Goal: Information Seeking & Learning: Learn about a topic

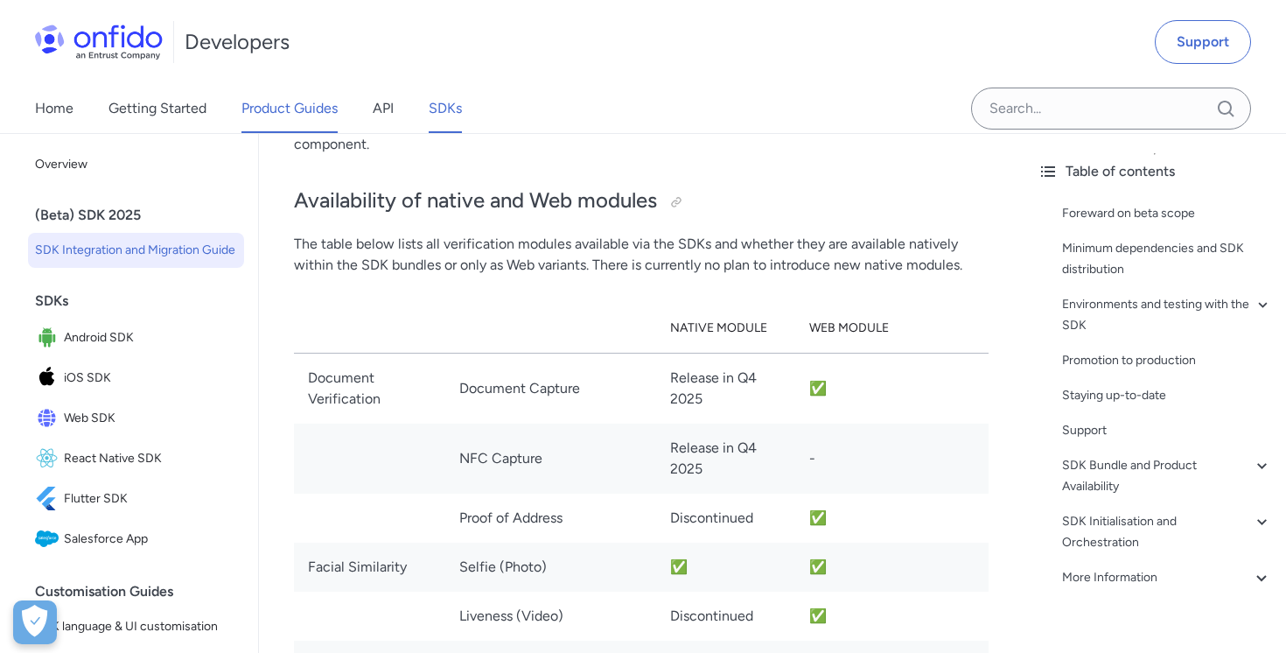
click at [294, 108] on link "Product Guides" at bounding box center [289, 108] width 96 height 49
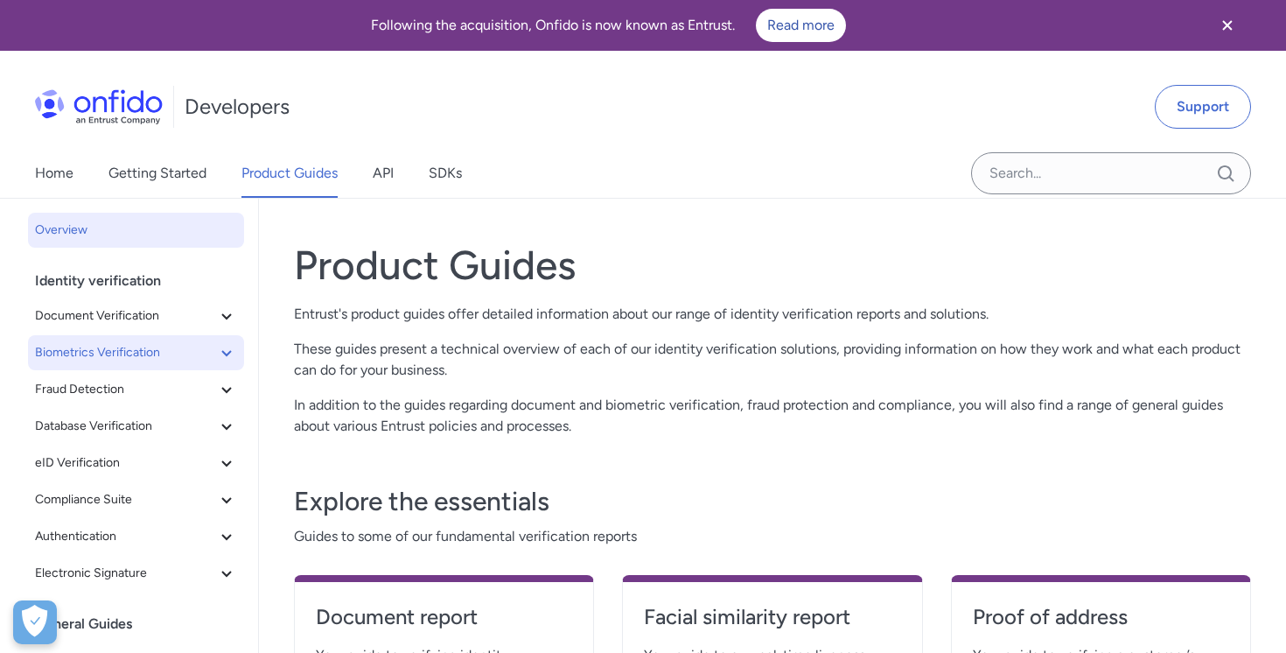
click at [111, 346] on span "Biometrics Verification" at bounding box center [125, 352] width 181 height 21
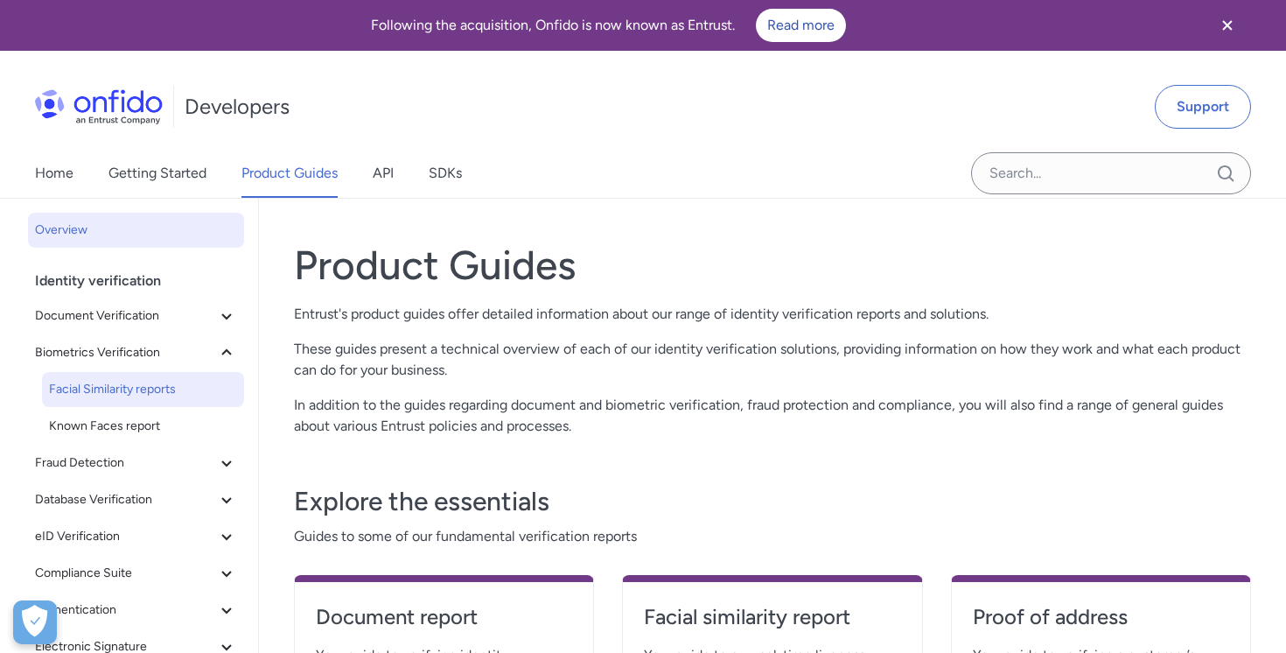
click at [120, 394] on span "Facial Similarity reports" at bounding box center [143, 389] width 188 height 21
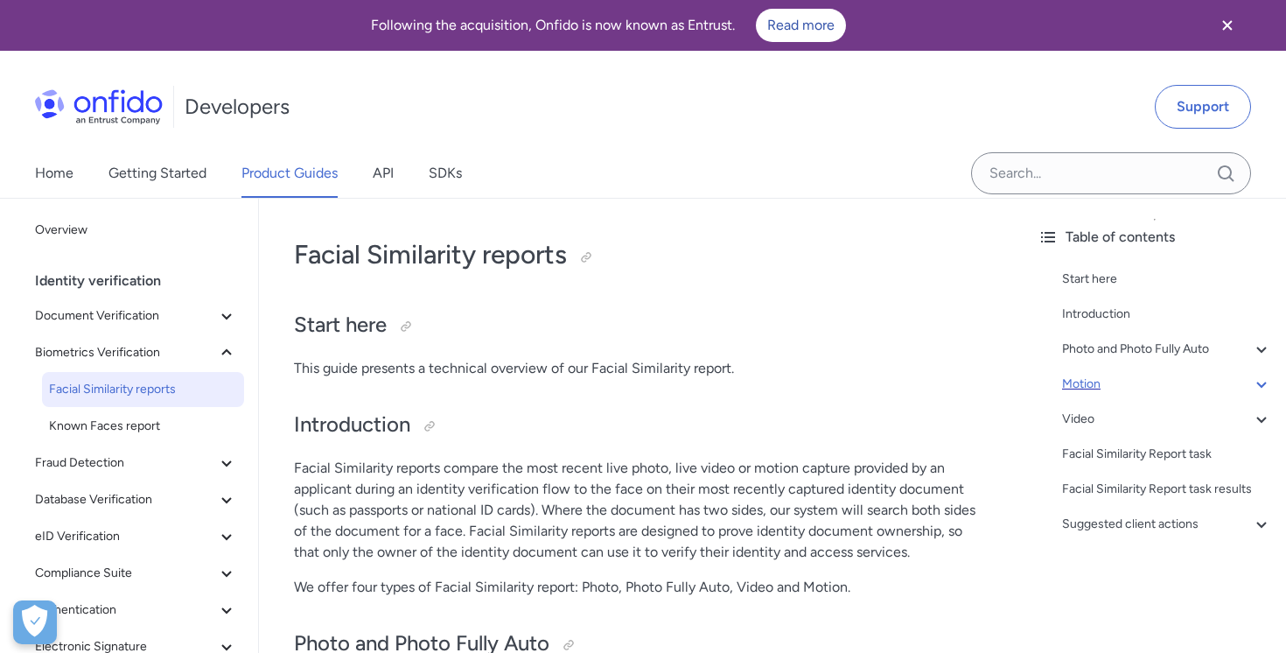
click at [1108, 386] on div "Motion" at bounding box center [1167, 384] width 210 height 21
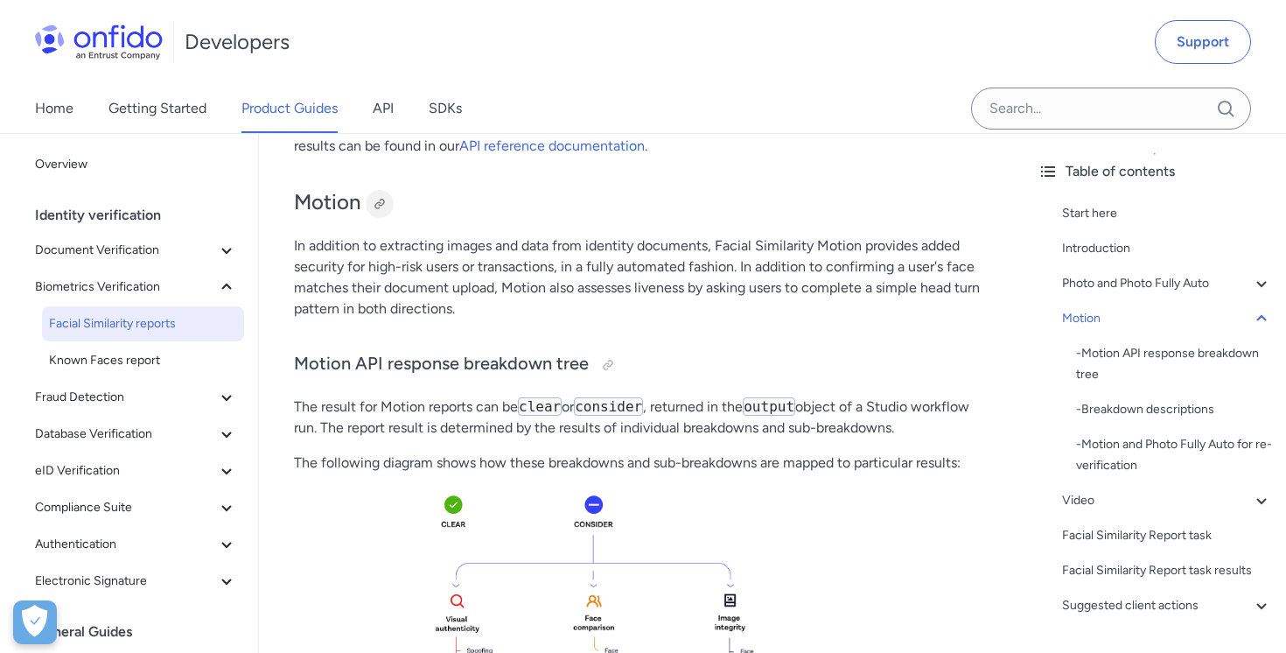
click at [385, 202] on div at bounding box center [380, 204] width 14 height 14
